Goal: Transaction & Acquisition: Purchase product/service

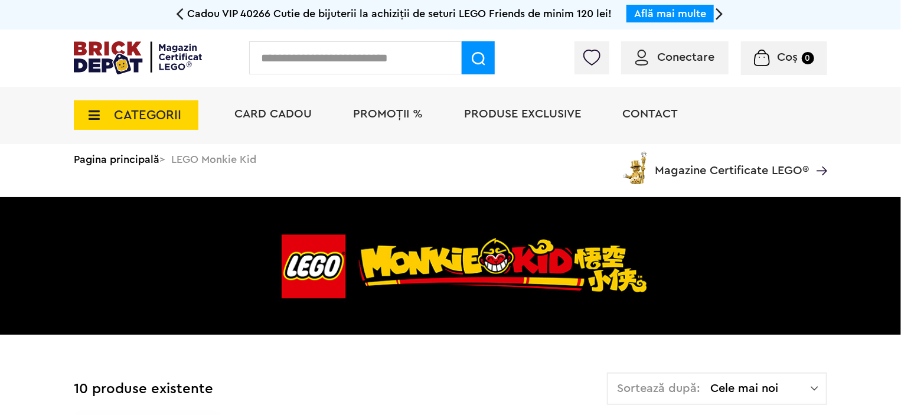
click at [703, 54] on span "Conectare" at bounding box center [685, 57] width 57 height 12
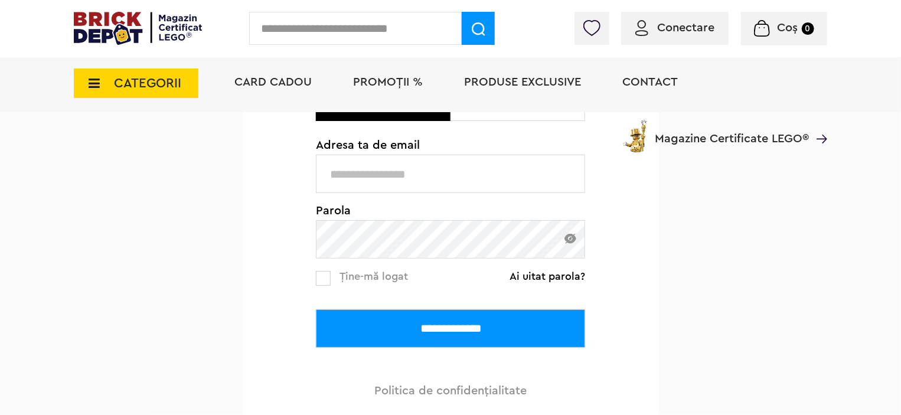
type input "**********"
click at [351, 341] on input "**********" at bounding box center [450, 328] width 269 height 38
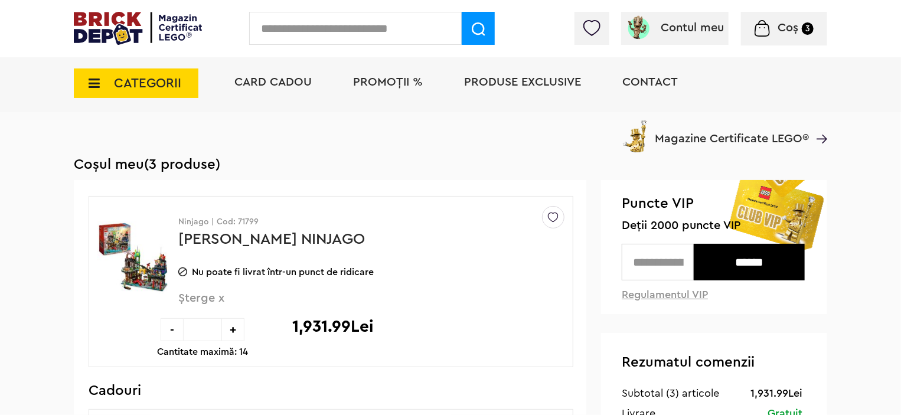
scroll to position [59, 0]
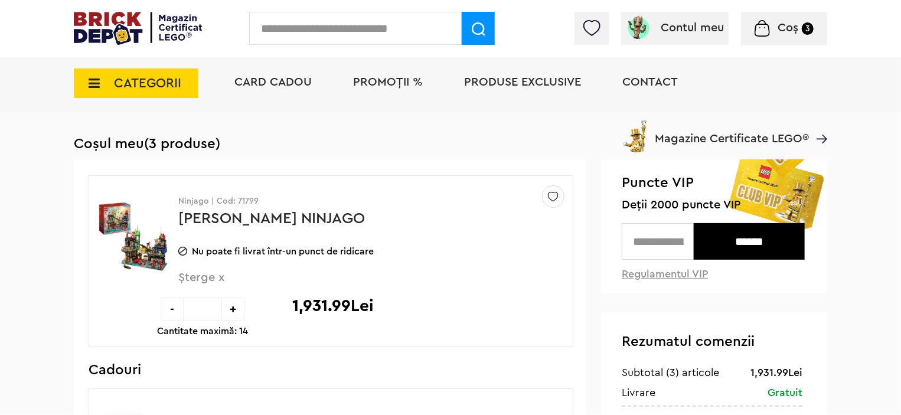
click at [335, 221] on link "Pietele Orasului NINJAGO" at bounding box center [271, 218] width 187 height 15
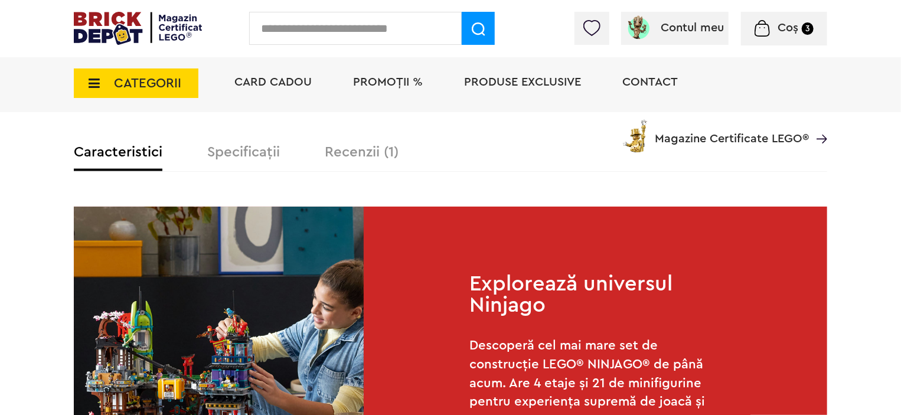
scroll to position [738, 0]
click at [352, 157] on label "Recenzii (1)" at bounding box center [362, 153] width 74 height 14
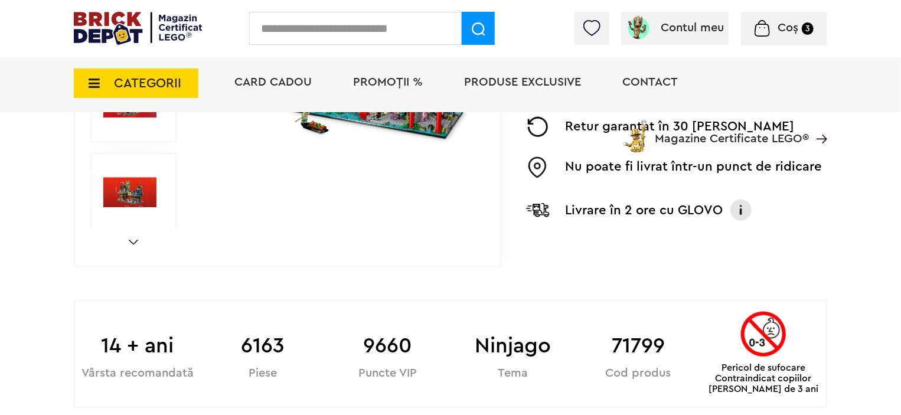
scroll to position [502, 0]
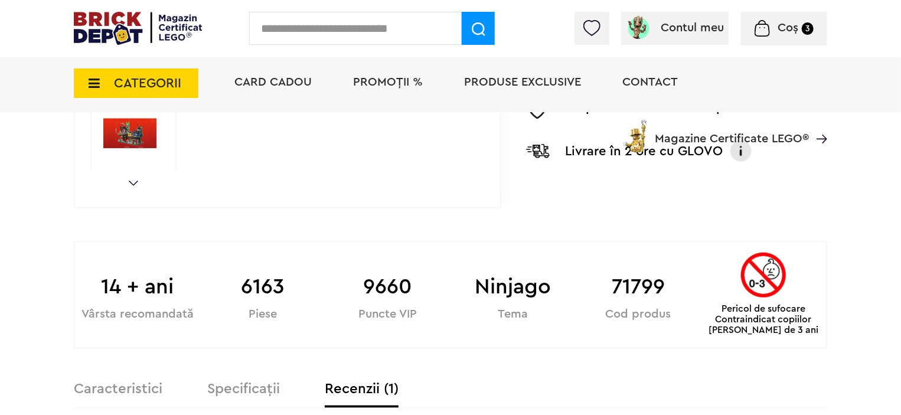
click at [136, 24] on img at bounding box center [138, 28] width 128 height 33
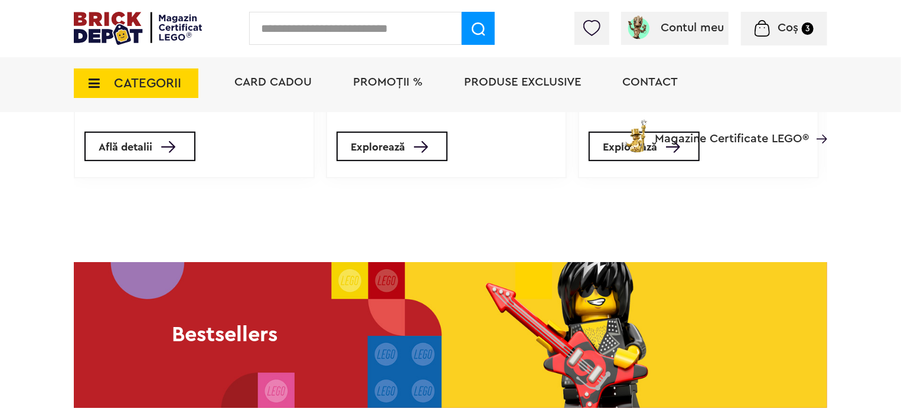
scroll to position [1299, 0]
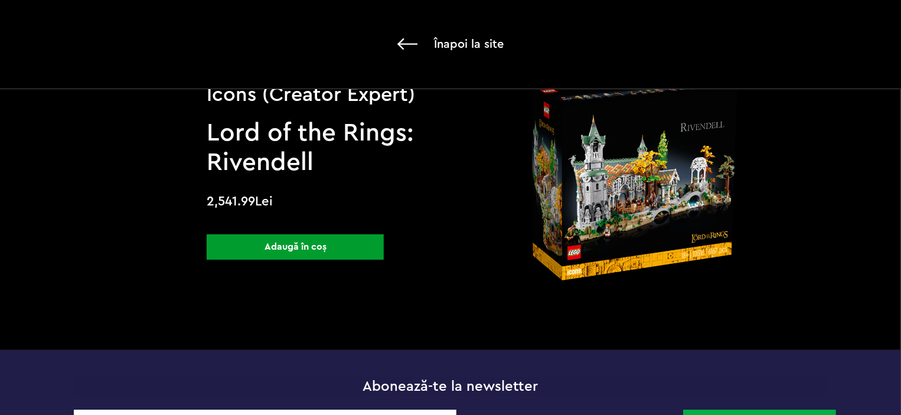
scroll to position [2125, 0]
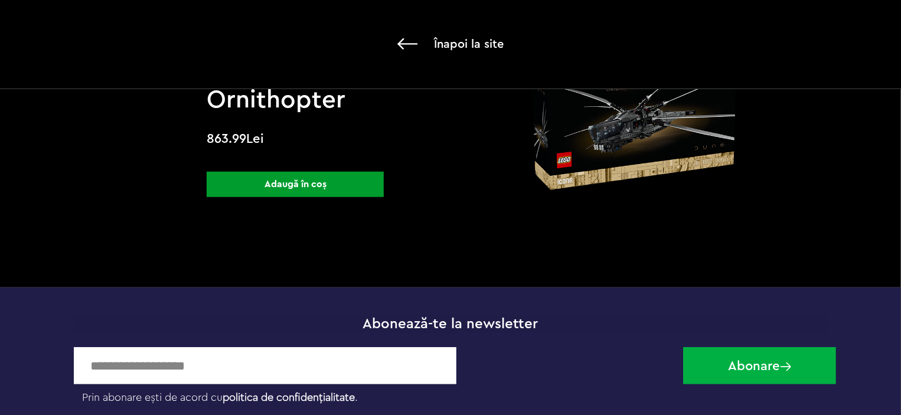
scroll to position [5195, 0]
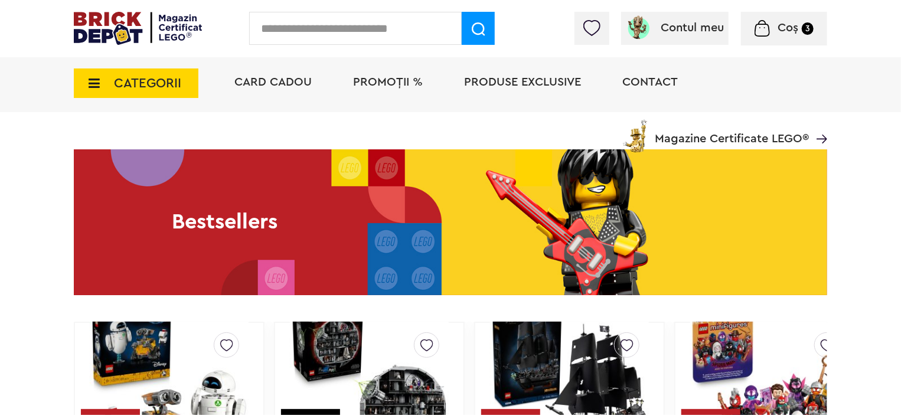
click at [775, 22] on span "Coș 3" at bounding box center [784, 28] width 59 height 12
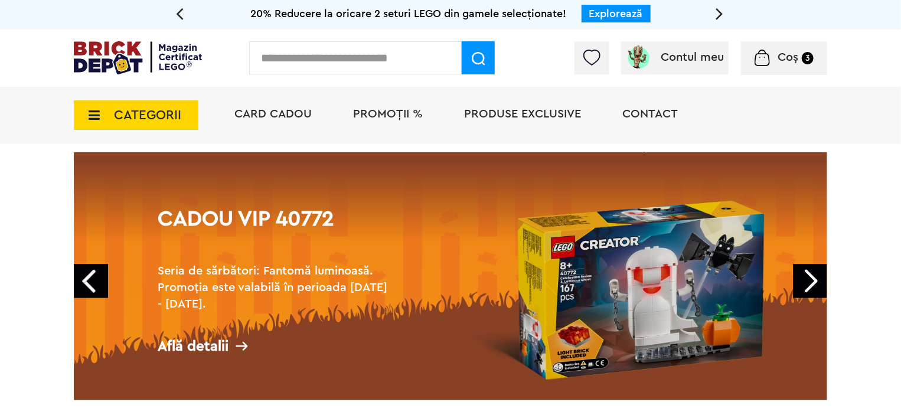
click at [718, 16] on icon at bounding box center [720, 13] width 8 height 21
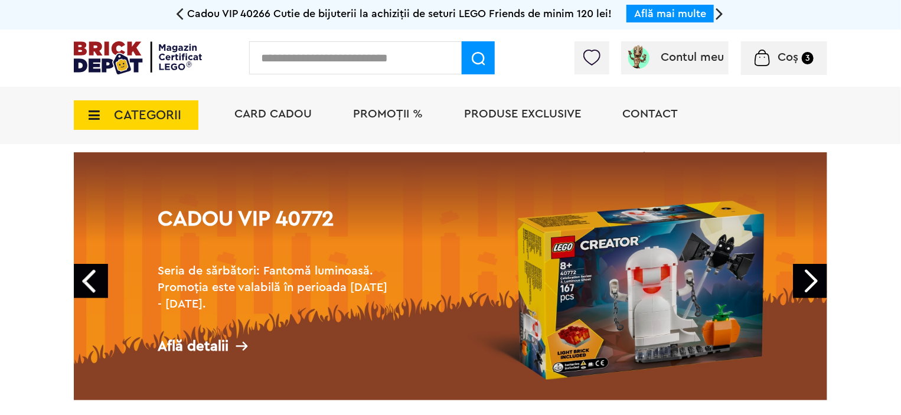
click at [718, 16] on icon at bounding box center [720, 13] width 8 height 21
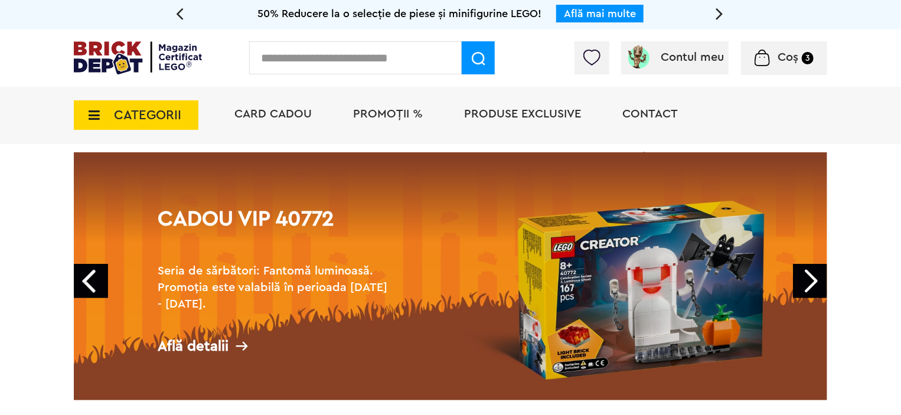
click at [718, 16] on icon at bounding box center [720, 13] width 8 height 21
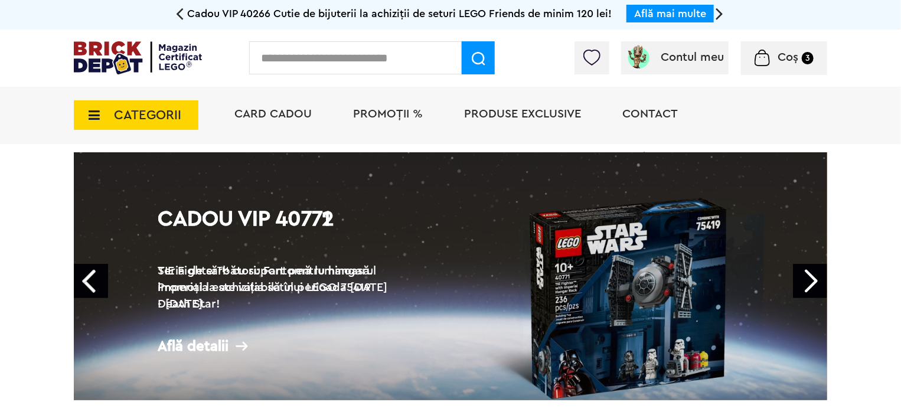
click at [718, 16] on icon at bounding box center [720, 13] width 8 height 21
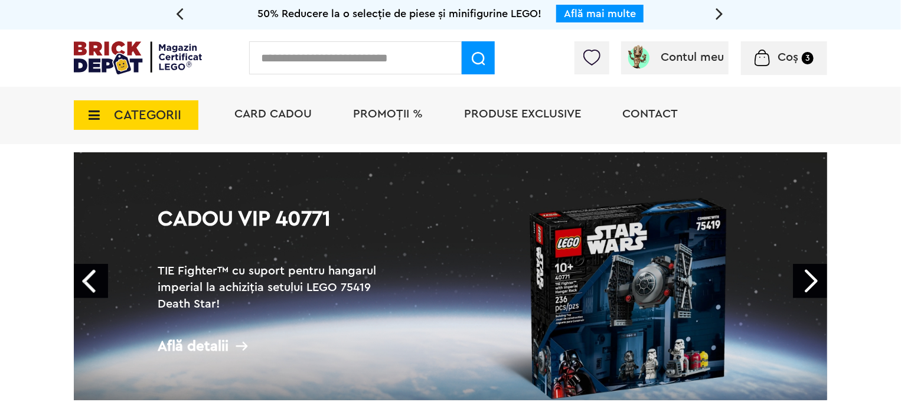
click at [718, 16] on icon at bounding box center [720, 13] width 8 height 21
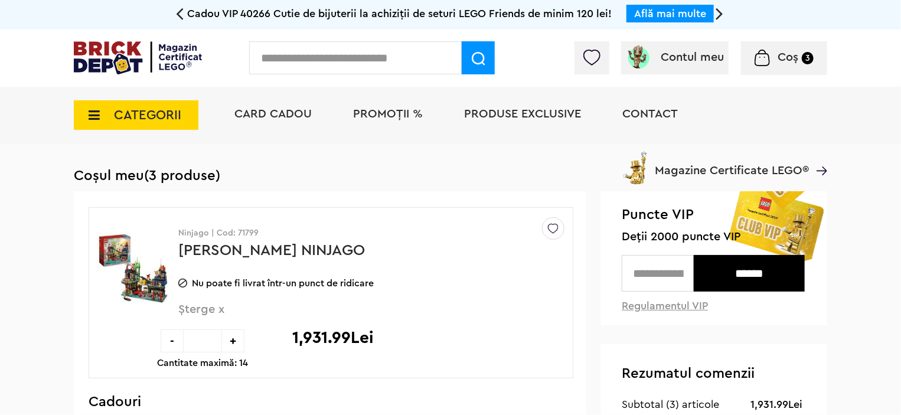
click at [316, 256] on link "[PERSON_NAME] NINJAGO" at bounding box center [271, 250] width 187 height 15
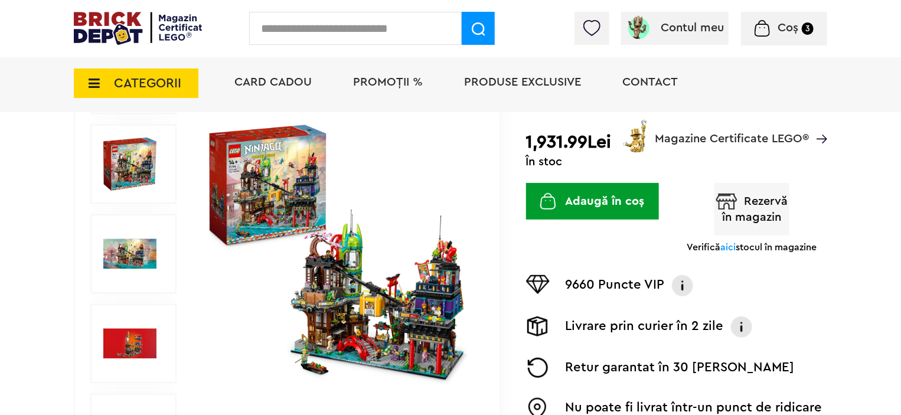
scroll to position [177, 0]
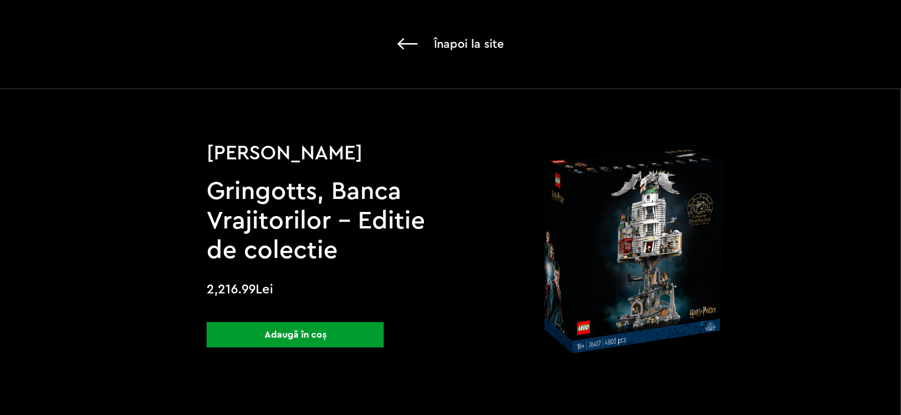
scroll to position [767, 0]
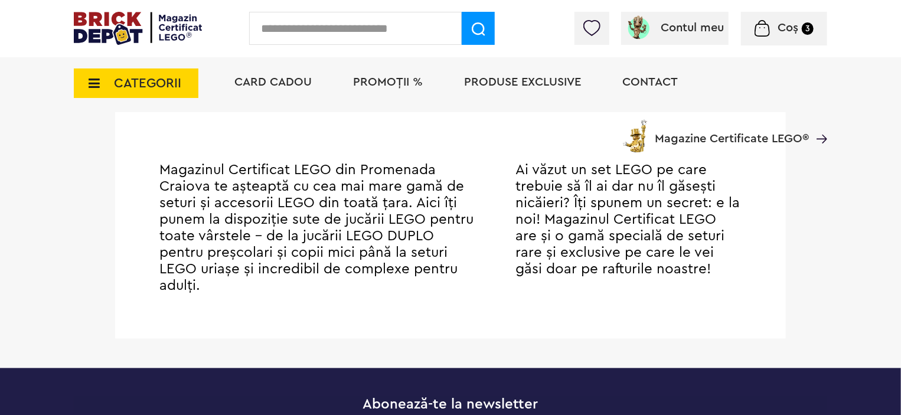
scroll to position [1063, 0]
